Goal: Task Accomplishment & Management: Manage account settings

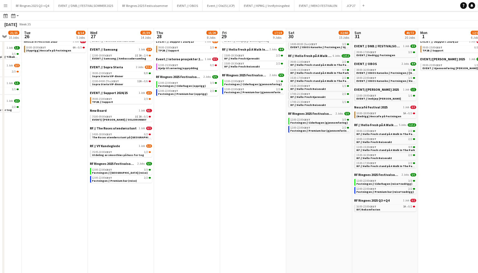
scroll to position [0, 178]
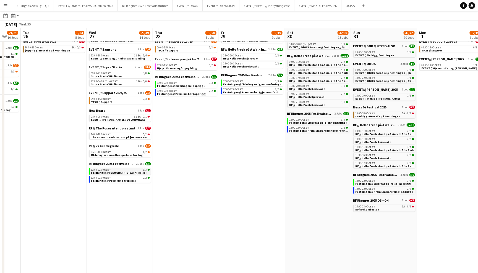
click at [137, 168] on link "12:00-22:00 CEST 3/3 Festningen // Ciderhagen (reise)" at bounding box center [120, 171] width 59 height 6
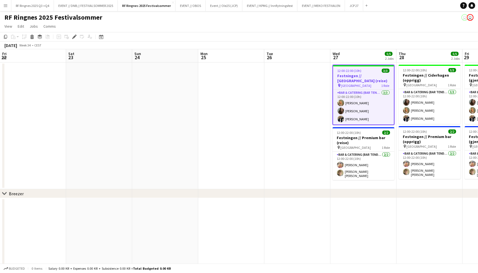
scroll to position [0, 190]
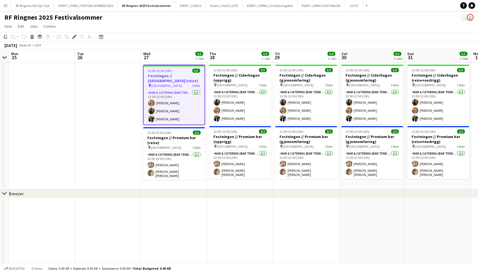
click at [273, 22] on app-page-menu "View Day view expanded Day view collapsed Month view Date picker Jump to today …" at bounding box center [239, 27] width 478 height 11
